Goal: Find specific page/section: Find specific page/section

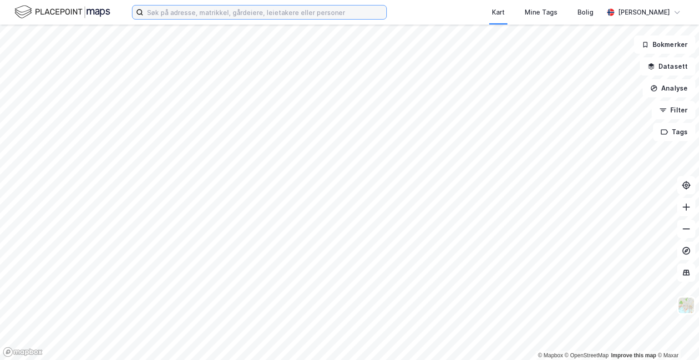
click at [194, 17] on input at bounding box center [264, 12] width 243 height 14
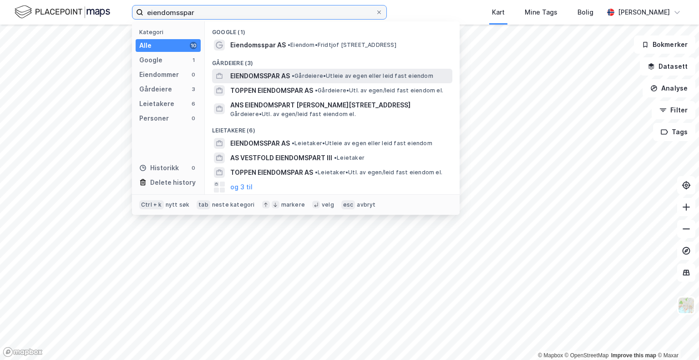
type input "eiendomsspar"
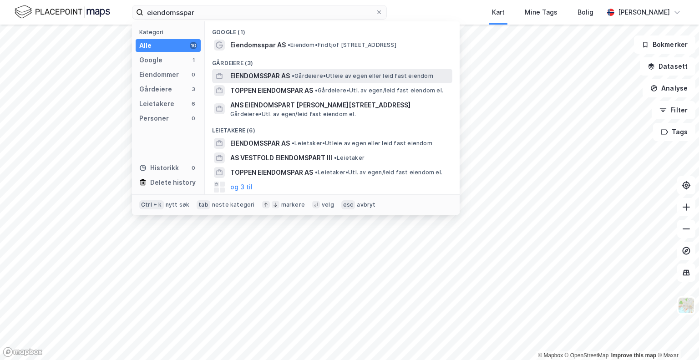
click at [258, 76] on span "EIENDOMSSPAR AS" at bounding box center [260, 76] width 60 height 11
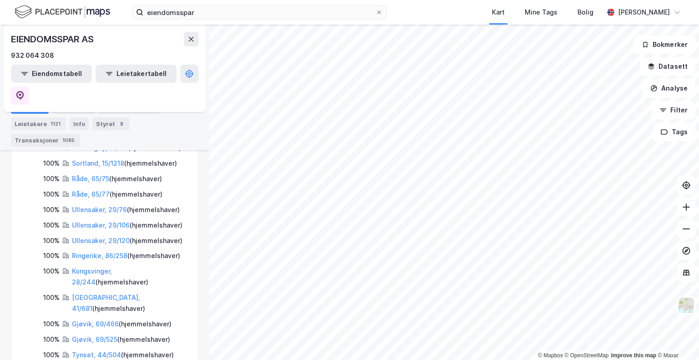
scroll to position [2832, 0]
